Goal: Check status

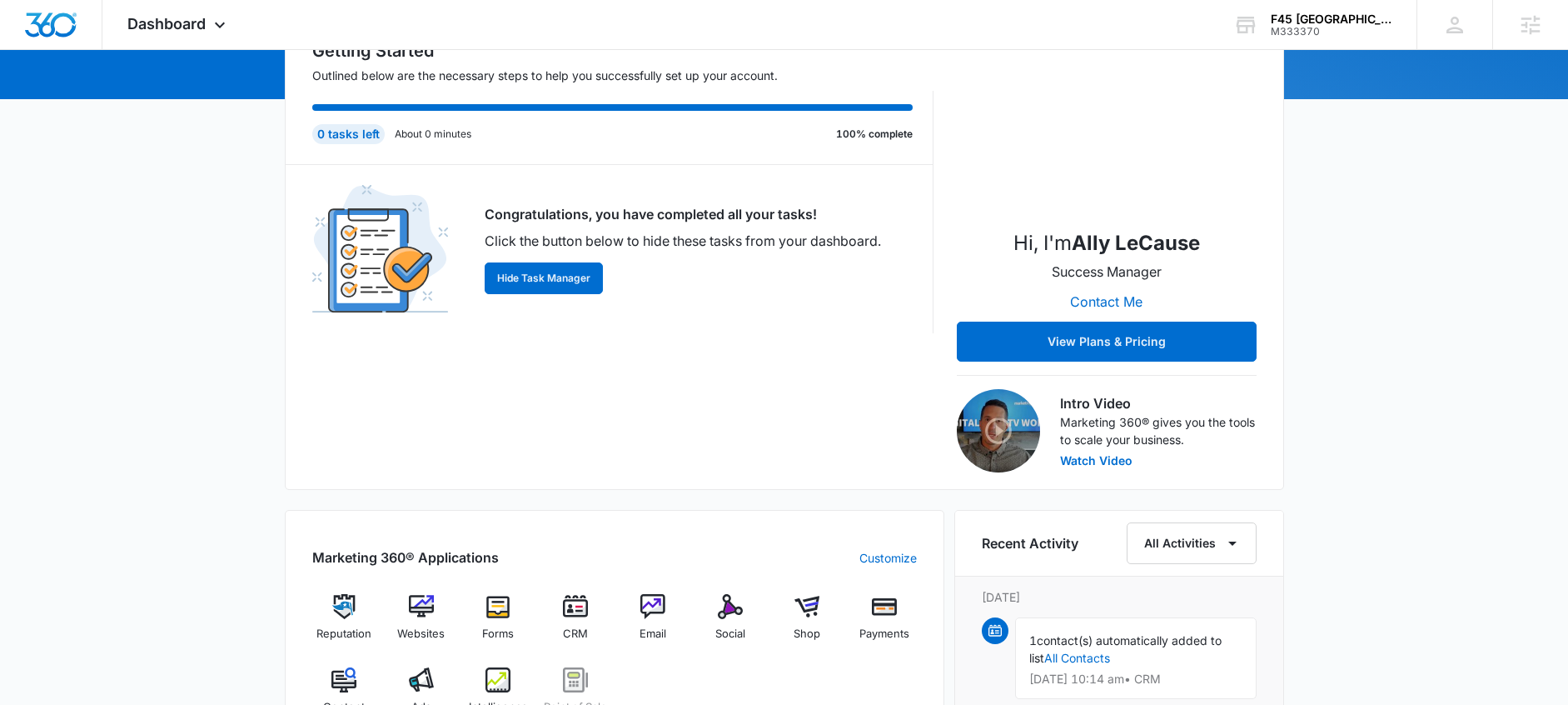
scroll to position [523, 0]
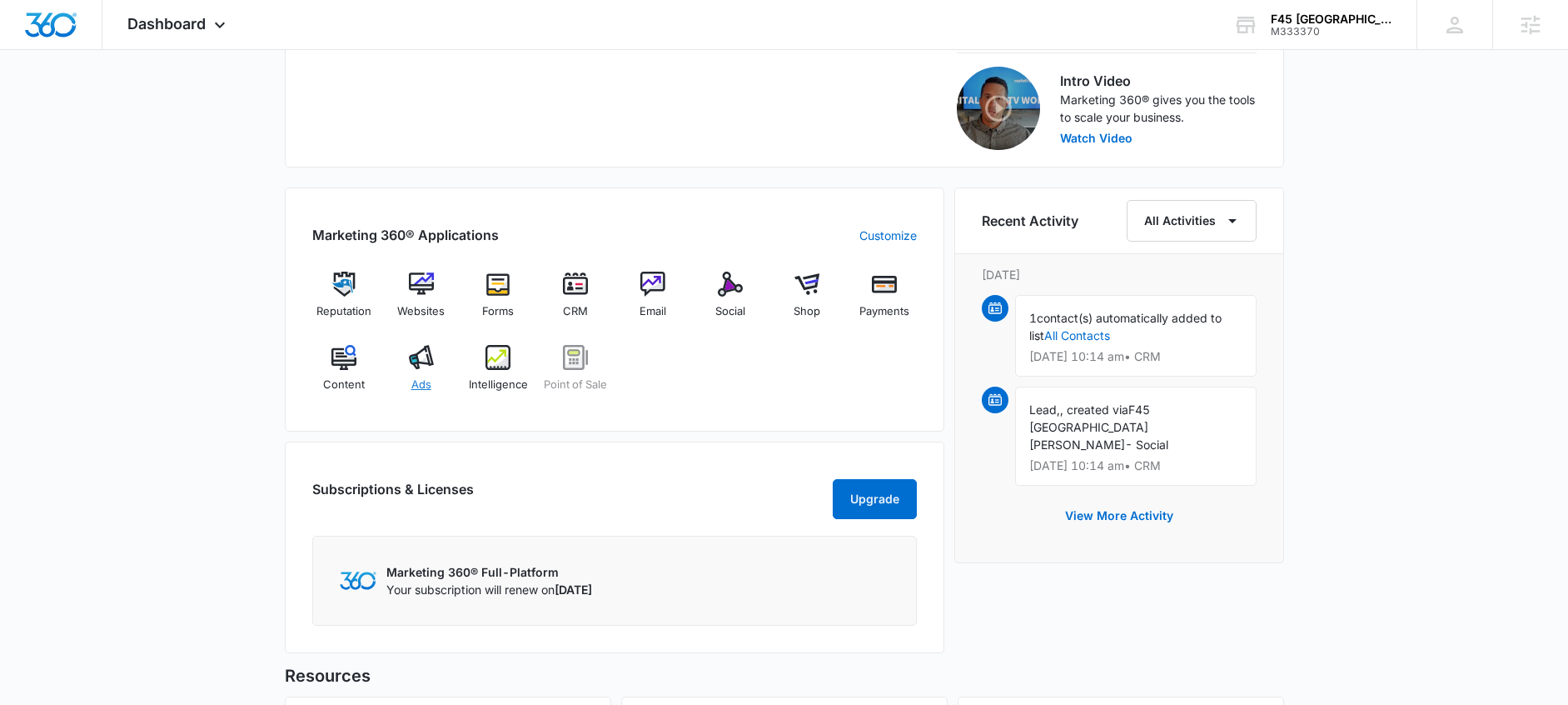
click at [401, 373] on div "Ads" at bounding box center [421, 375] width 64 height 60
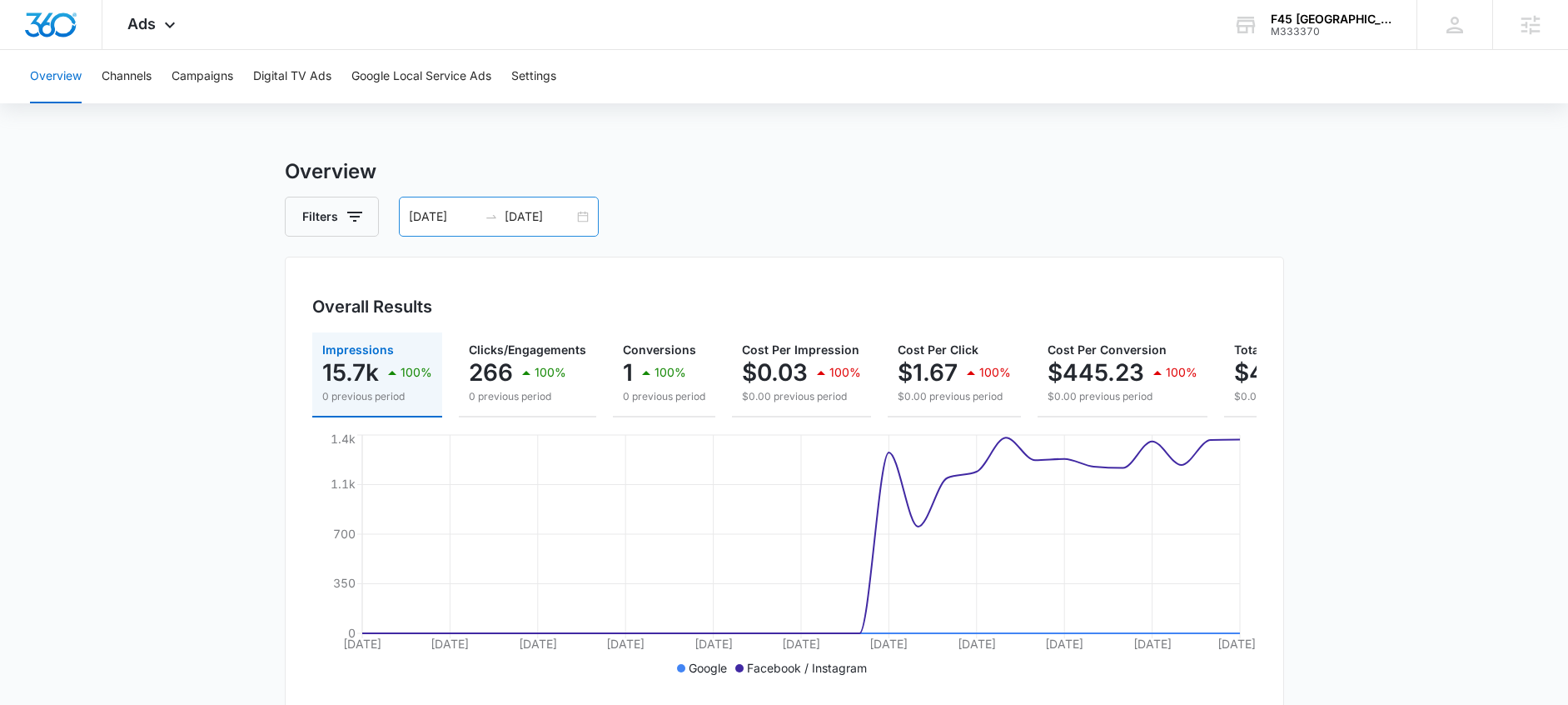
click at [485, 215] on icon "swap-right" at bounding box center [492, 217] width 14 height 14
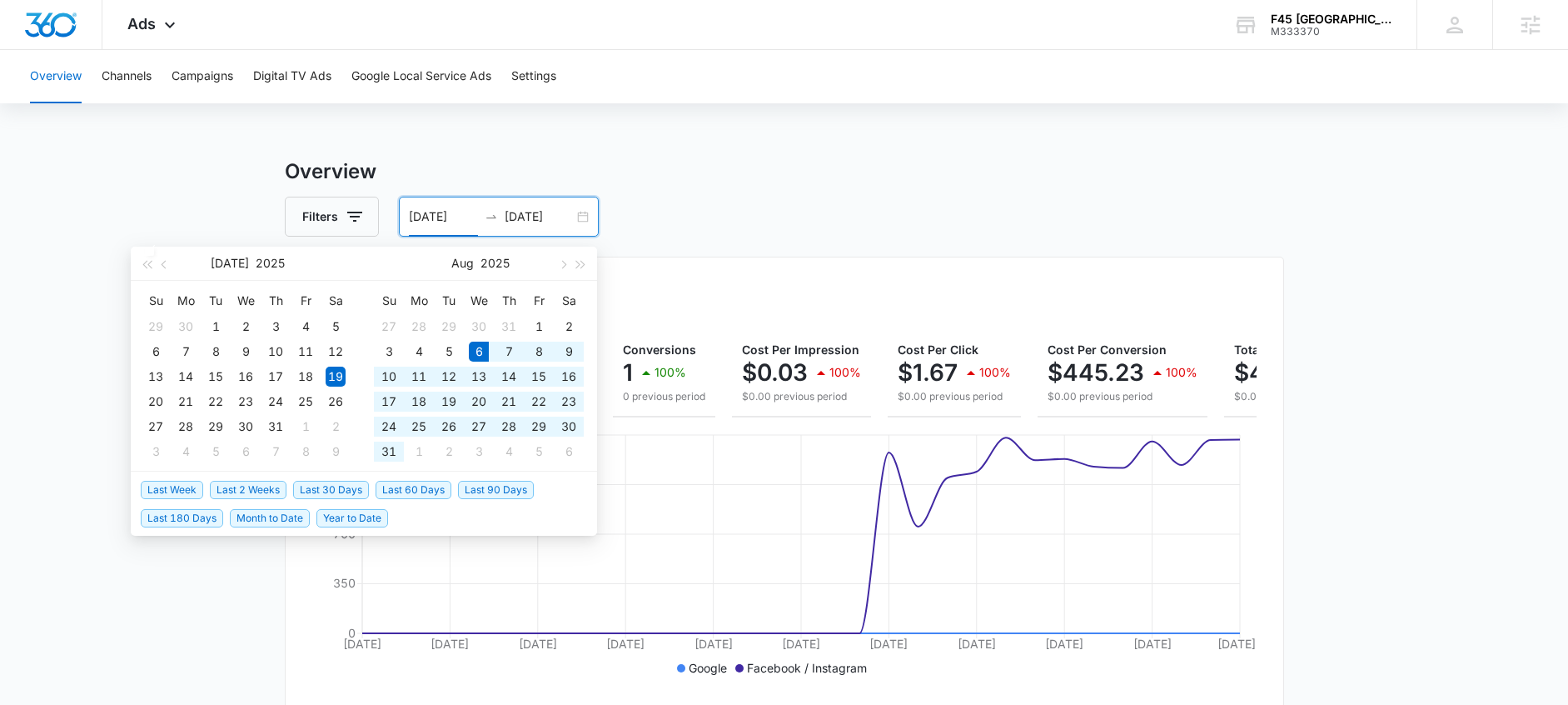
click at [348, 485] on span "Last 30 Days" at bounding box center [331, 490] width 76 height 19
type input "08/06/2025"
type input "09/05/2025"
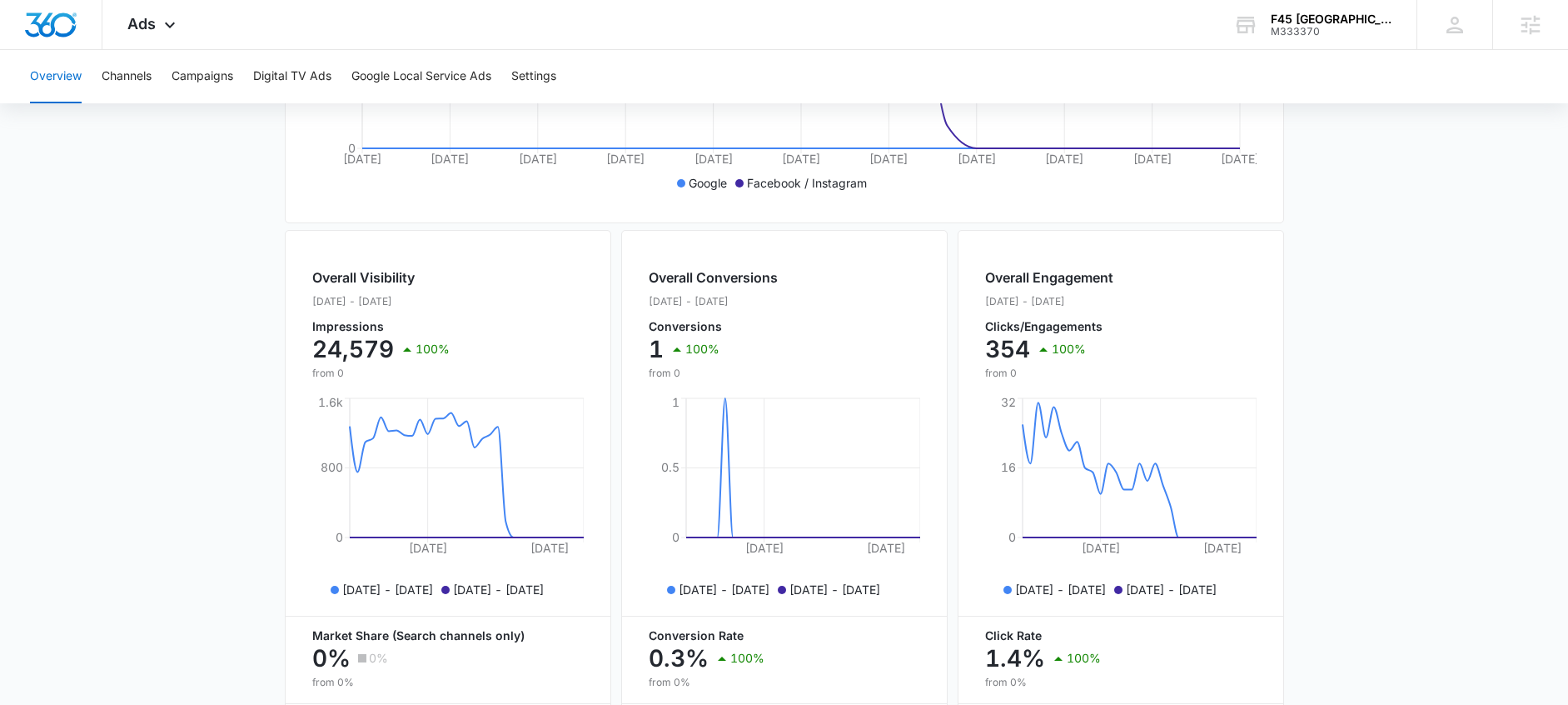
scroll to position [661, 0]
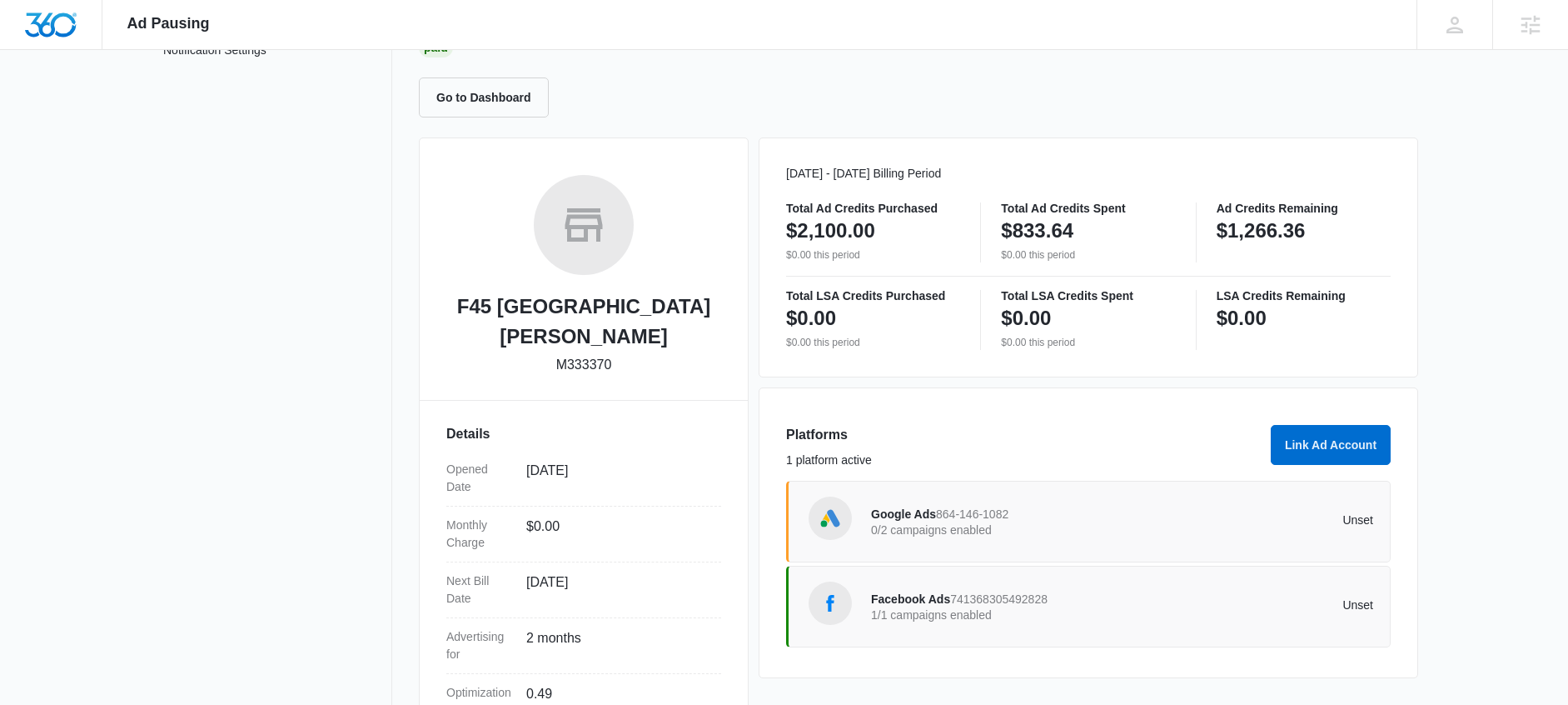
scroll to position [216, 0]
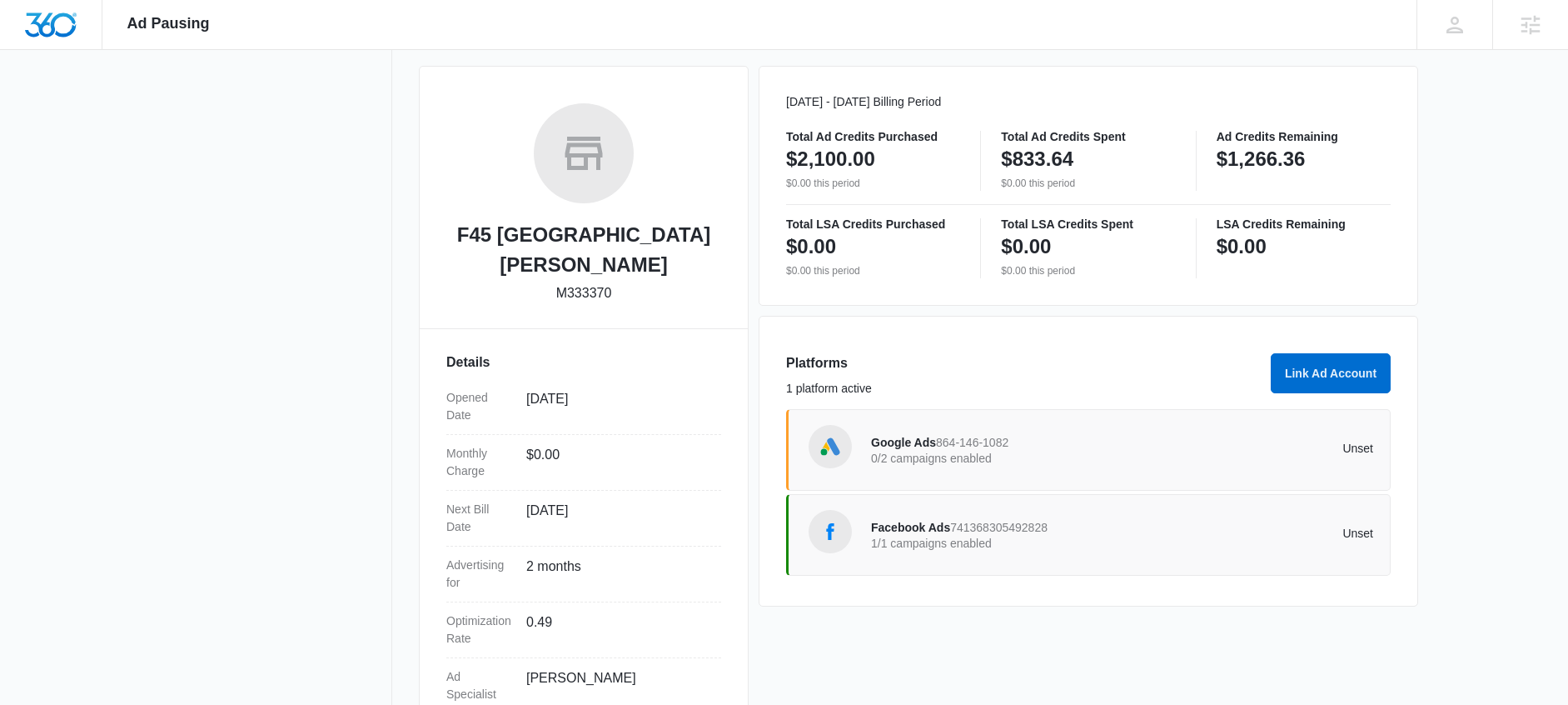
click at [974, 541] on p "1/1 campaigns enabled" at bounding box center [997, 543] width 251 height 12
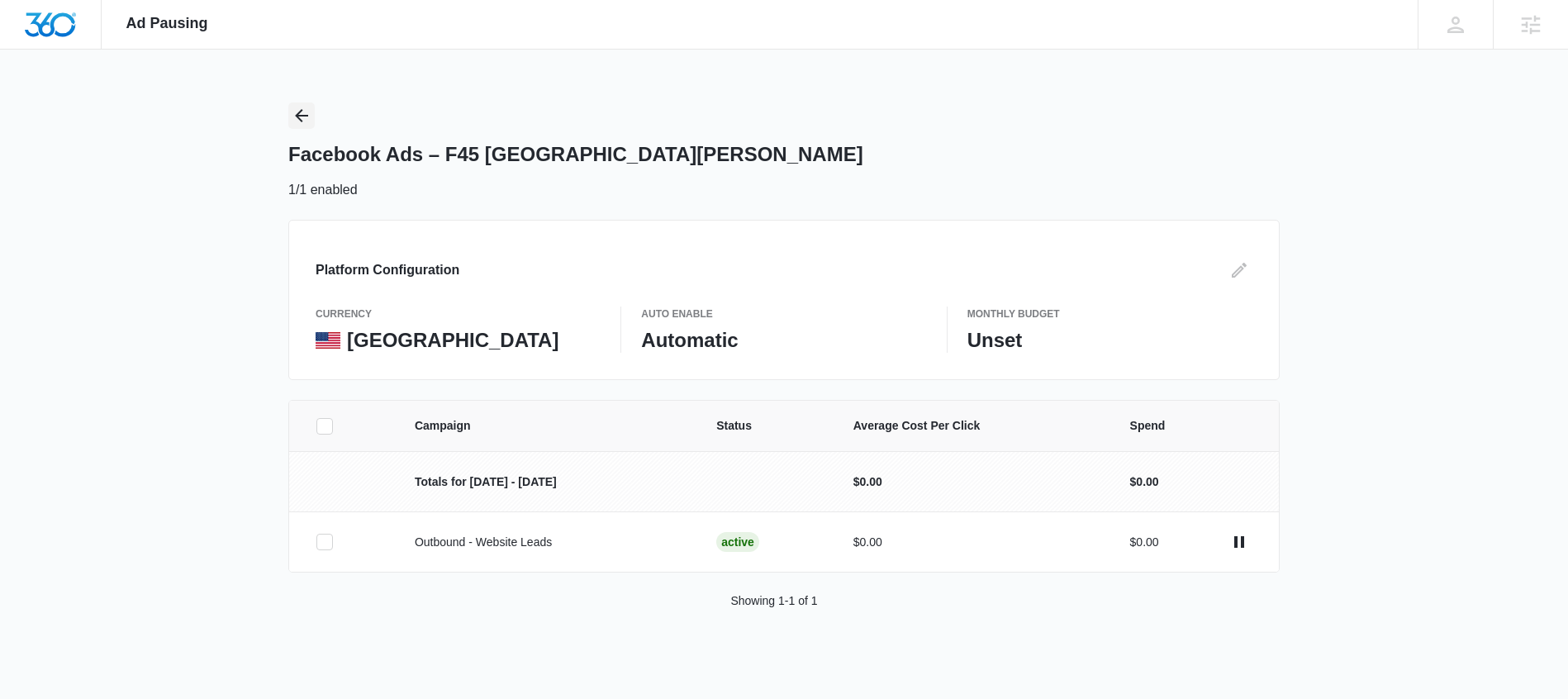
click at [303, 113] on icon "Back" at bounding box center [301, 116] width 20 height 20
